Goal: Task Accomplishment & Management: Complete application form

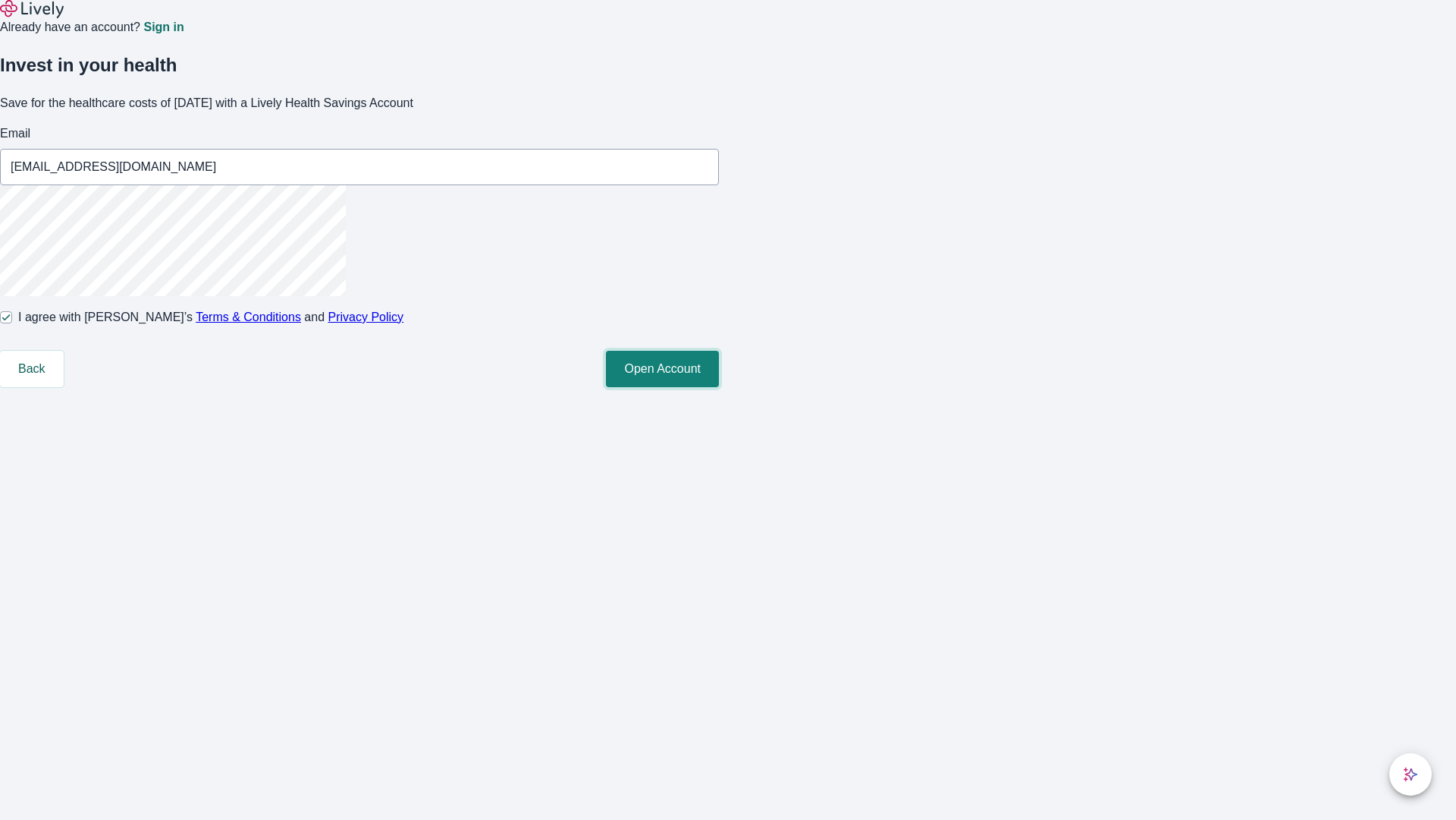
click at [719, 387] on button "Open Account" at bounding box center [662, 369] width 113 height 36
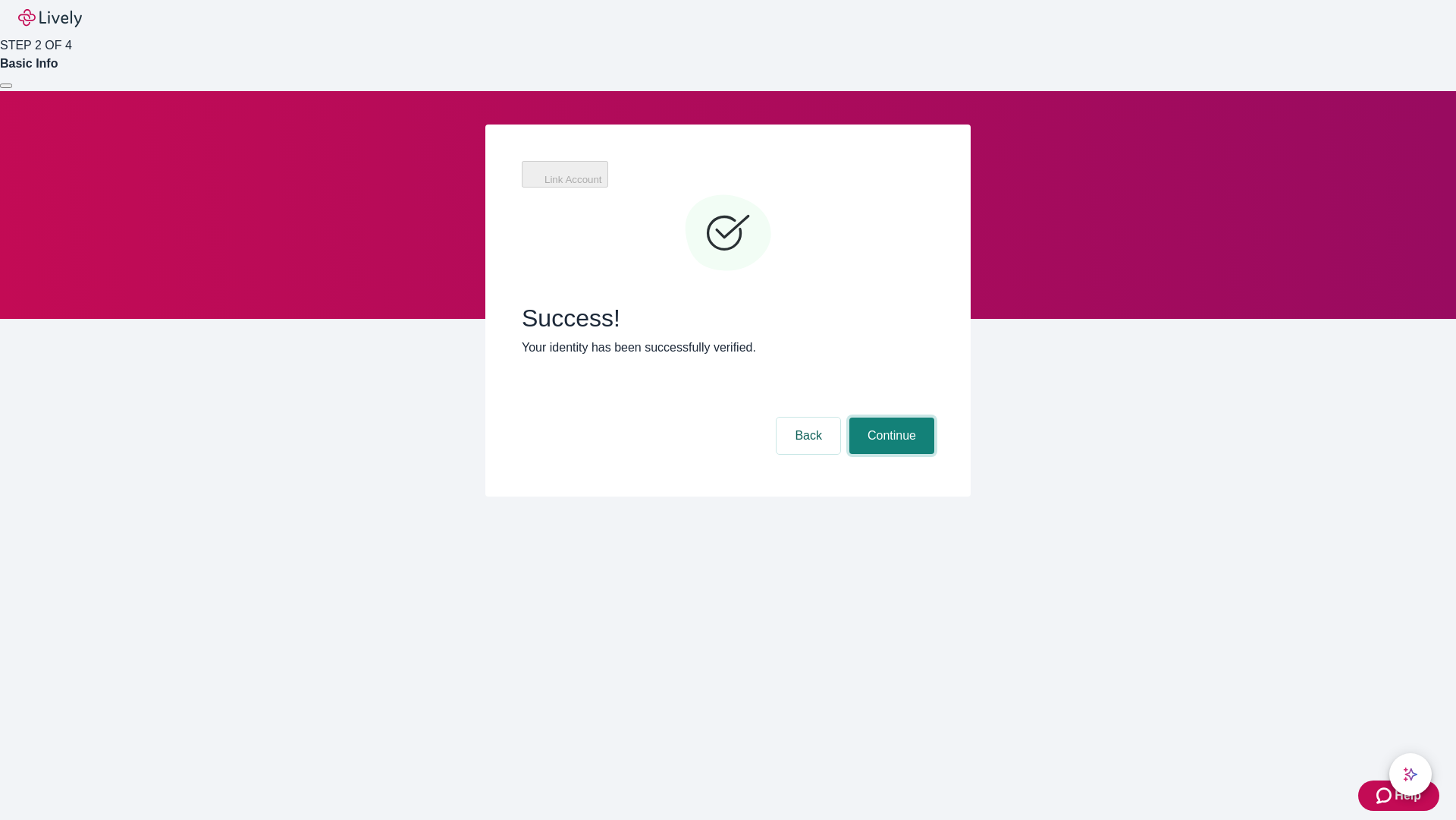
click at [890, 418] on button "Continue" at bounding box center [892, 436] width 85 height 36
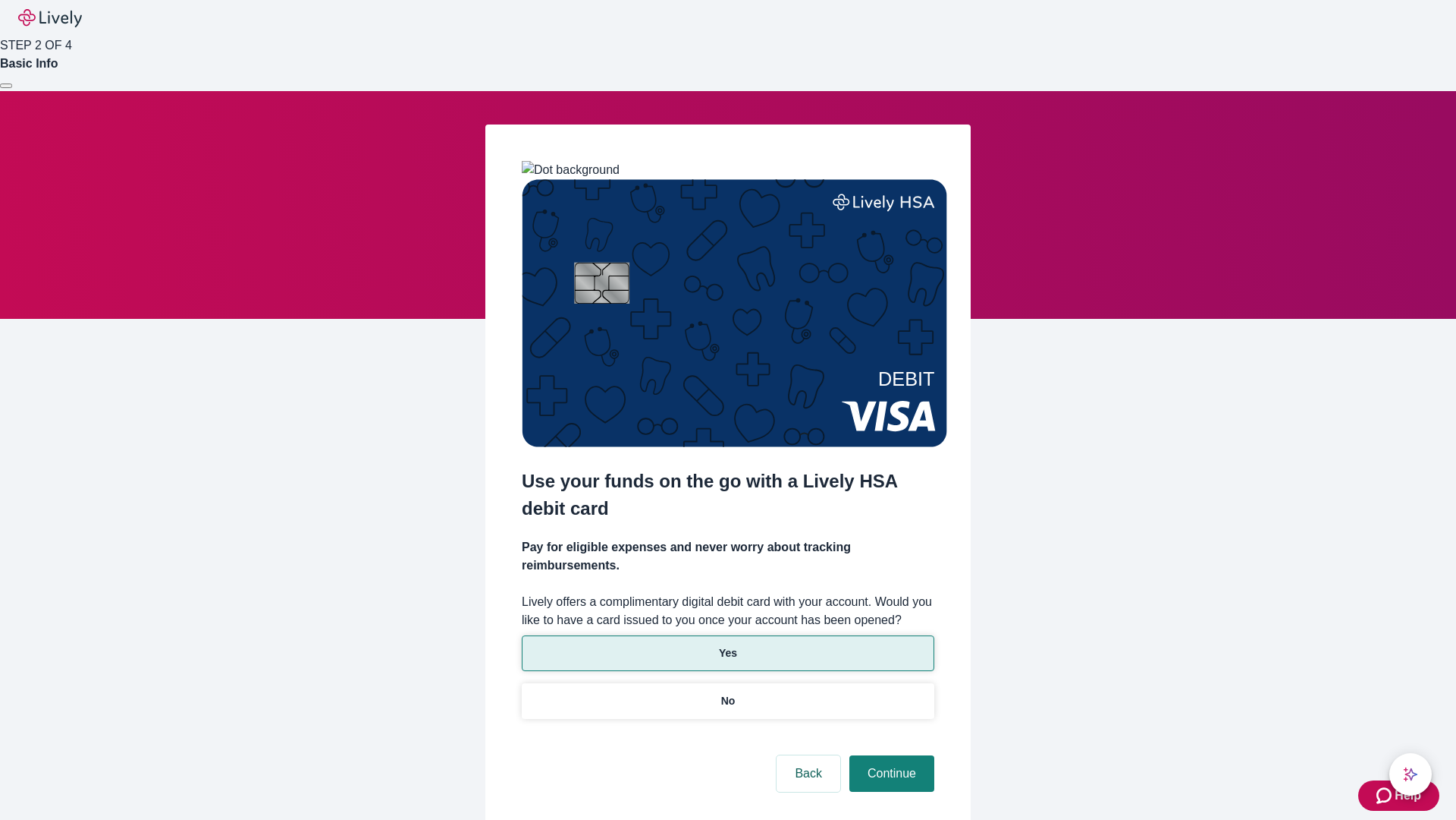
click at [728, 645] on p "Yes" at bounding box center [728, 653] width 18 height 16
click at [890, 755] on button "Continue" at bounding box center [892, 773] width 85 height 36
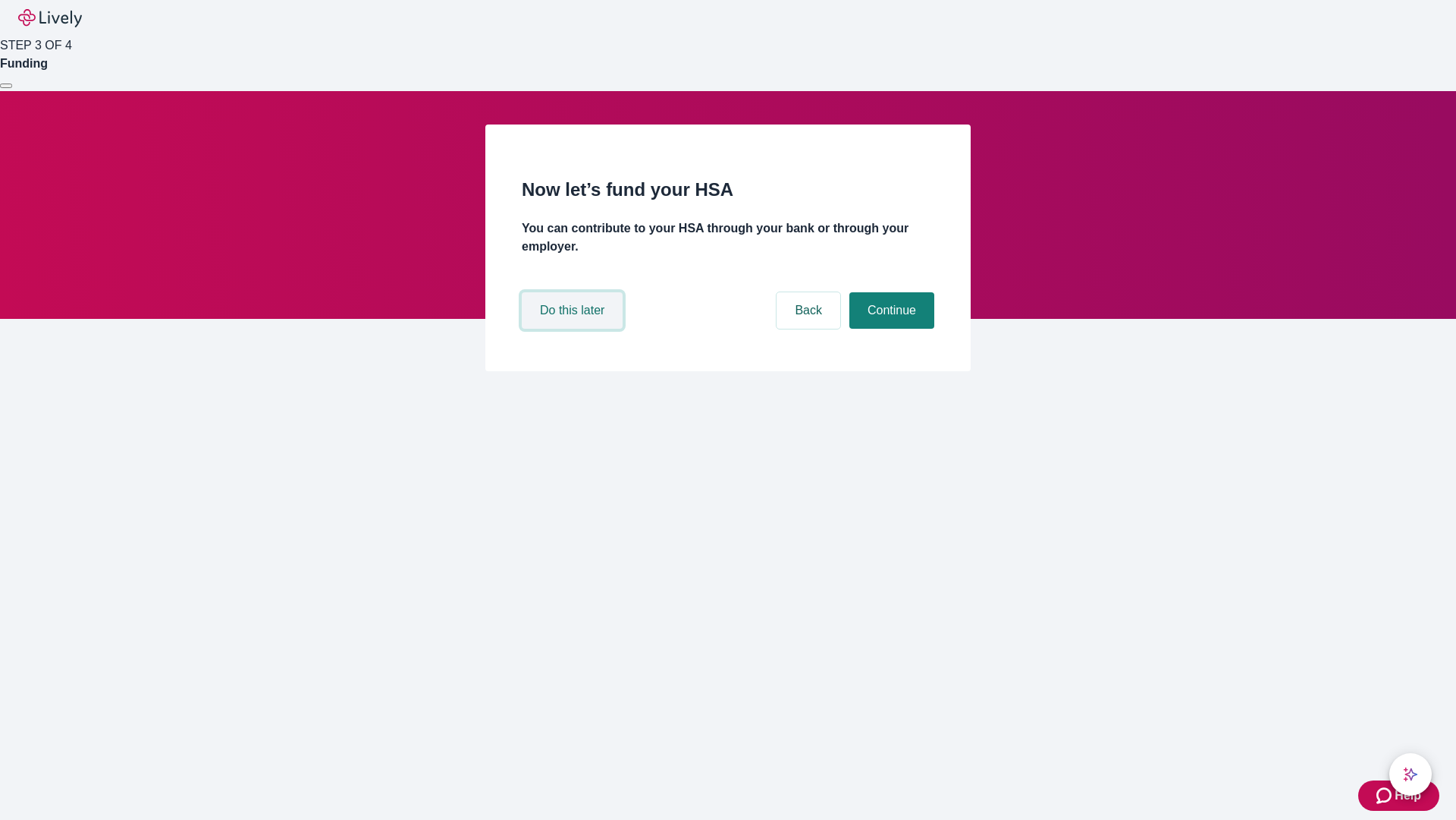
click at [574, 328] on button "Do this later" at bounding box center [572, 310] width 101 height 36
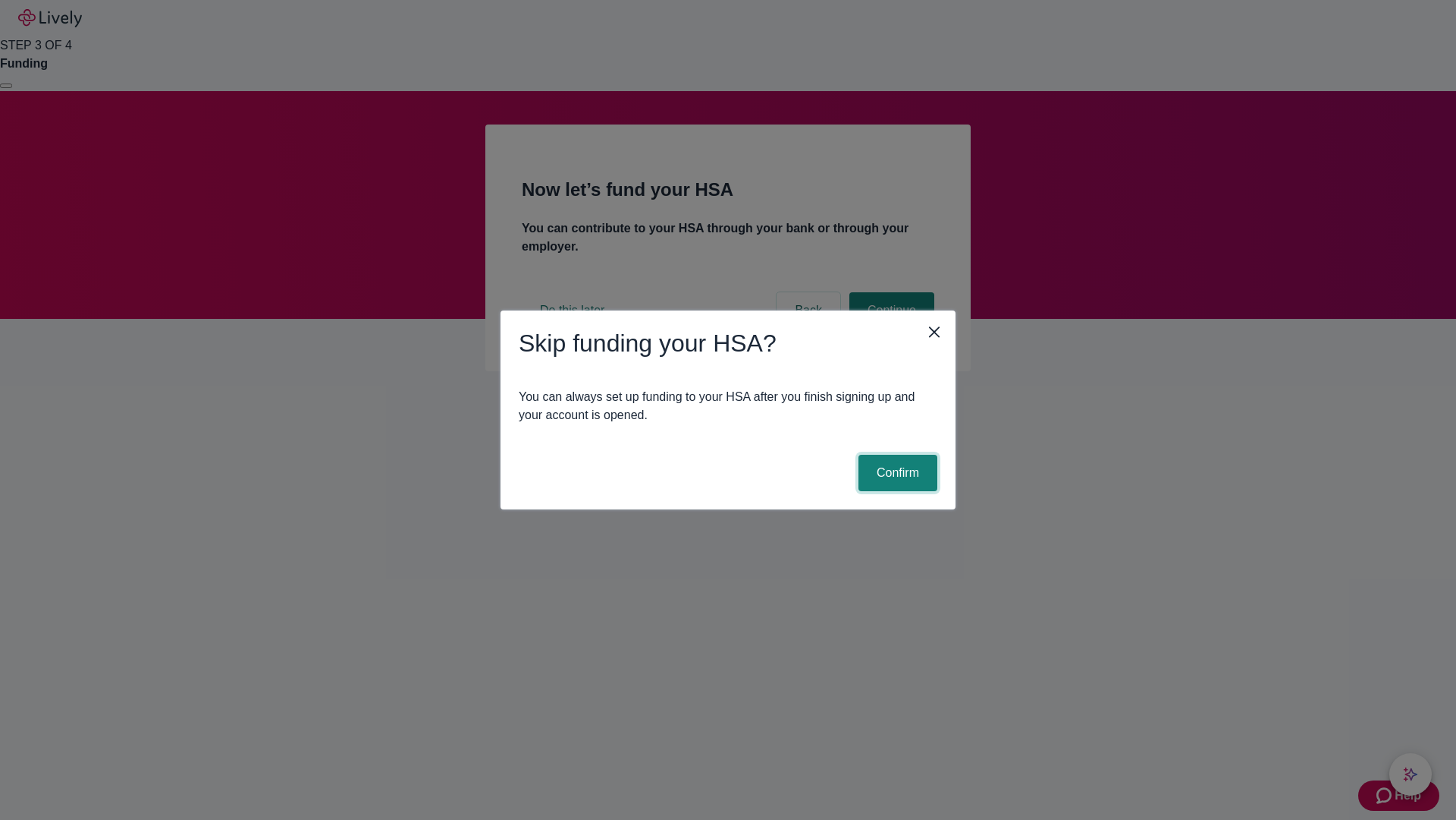
click at [895, 472] on button "Confirm" at bounding box center [898, 472] width 79 height 36
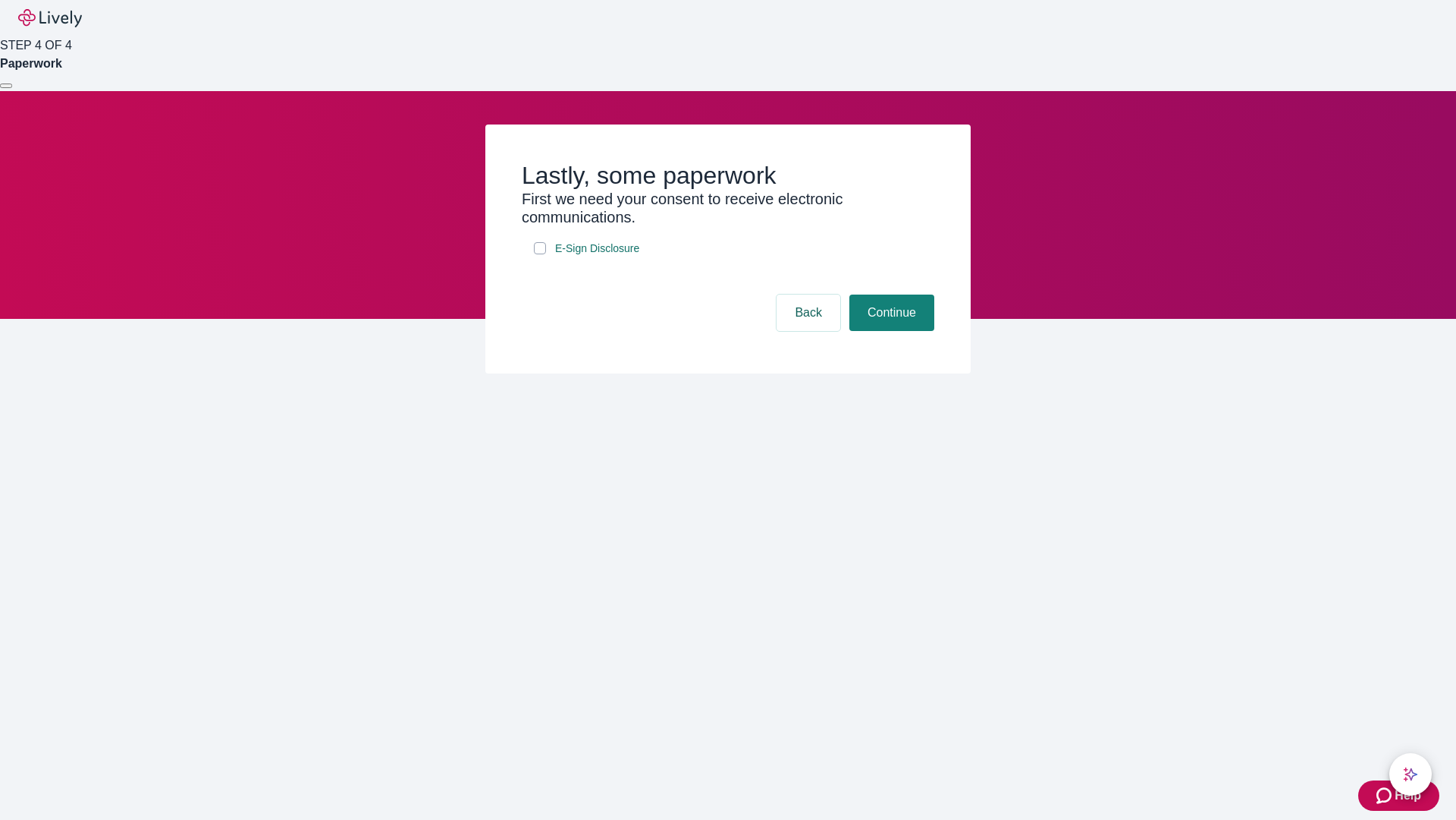
click at [540, 254] on input "E-Sign Disclosure" at bounding box center [539, 248] width 12 height 12
checkbox input "true"
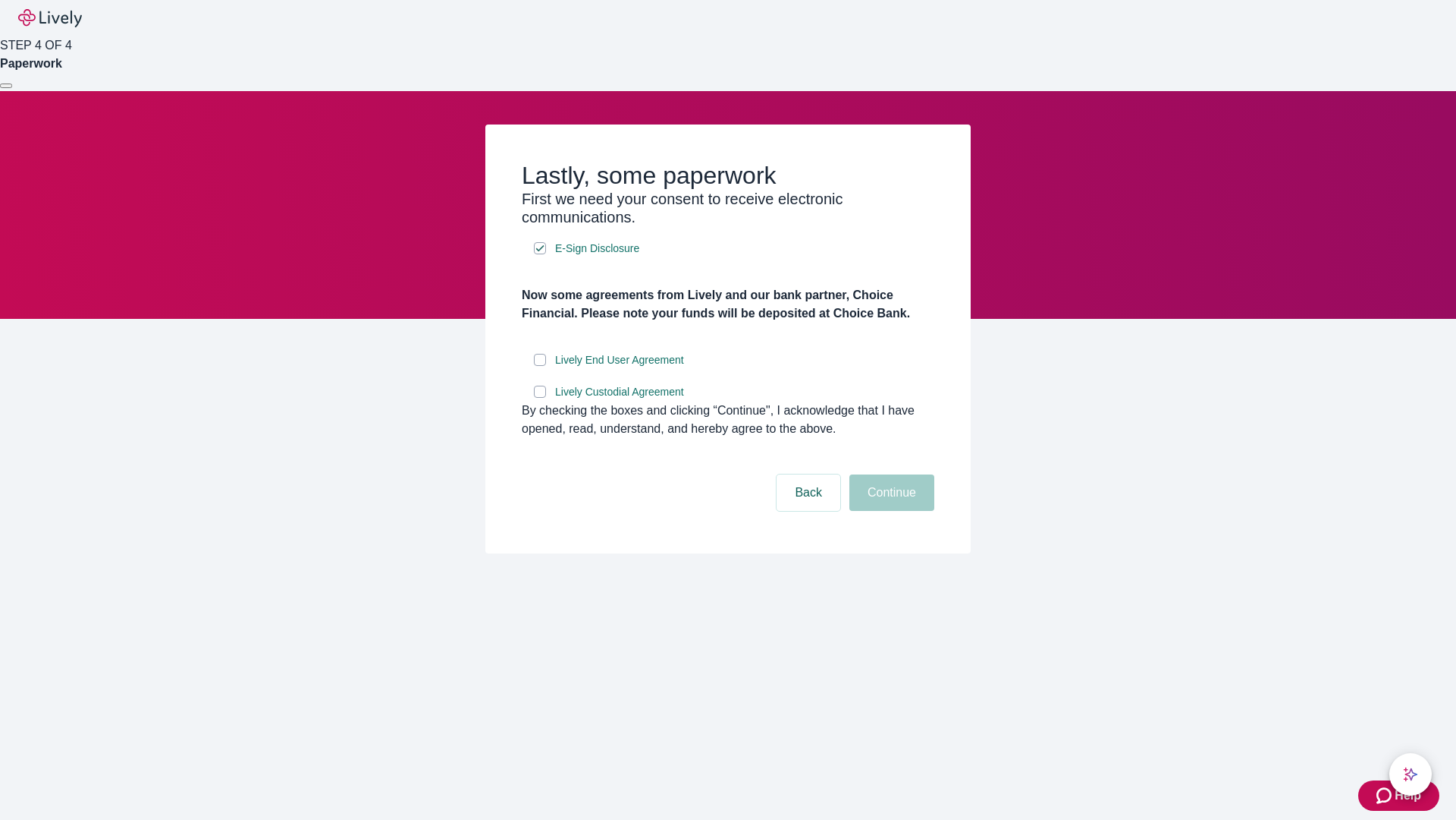
click at [540, 366] on input "Lively End User Agreement" at bounding box center [539, 359] width 12 height 12
checkbox input "true"
click at [540, 398] on input "Lively Custodial Agreement" at bounding box center [539, 391] width 12 height 12
checkbox input "true"
click at [890, 511] on button "Continue" at bounding box center [892, 493] width 85 height 36
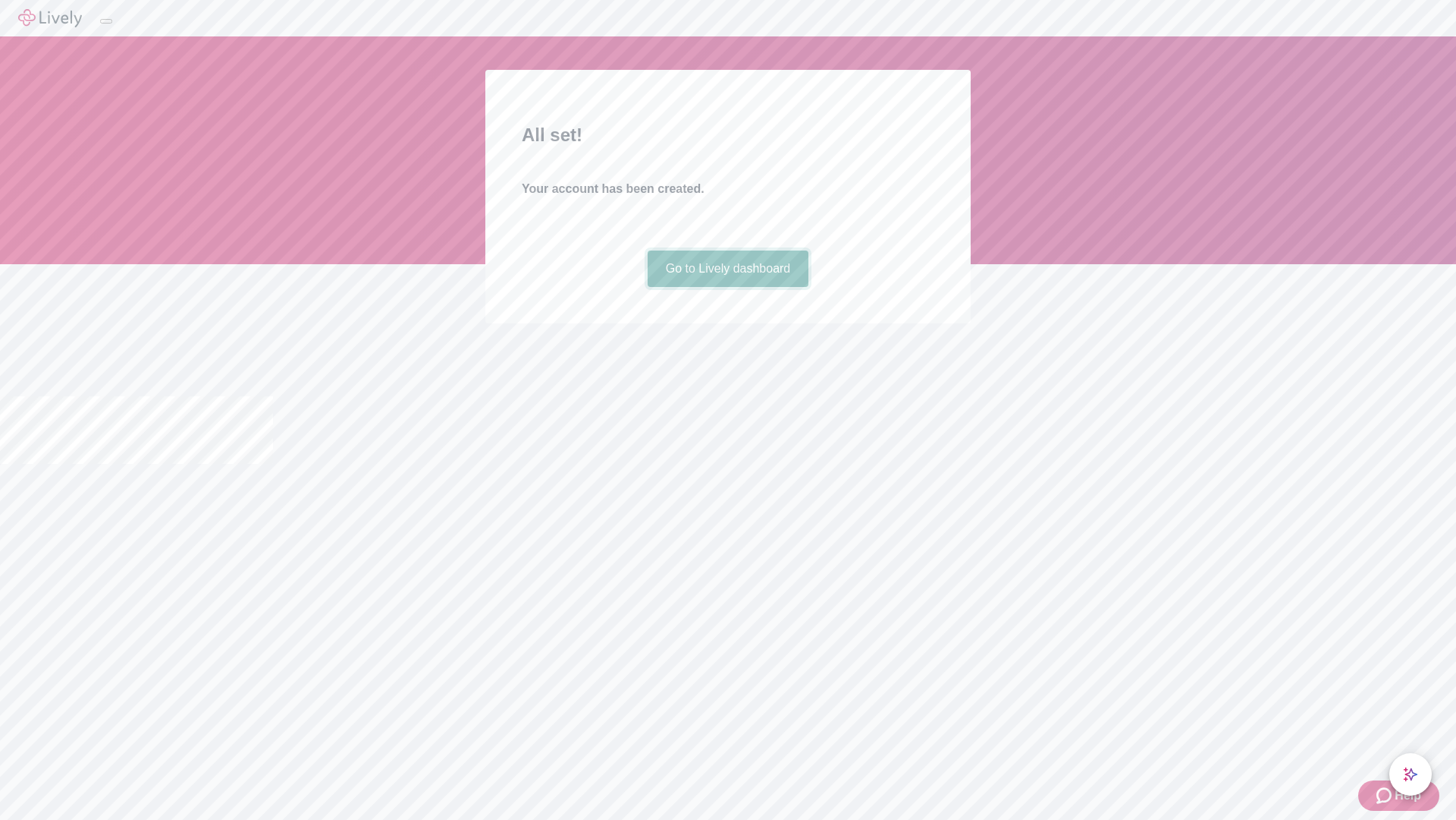
click at [728, 287] on link "Go to Lively dashboard" at bounding box center [728, 269] width 161 height 36
